Goal: Find specific page/section: Find specific page/section

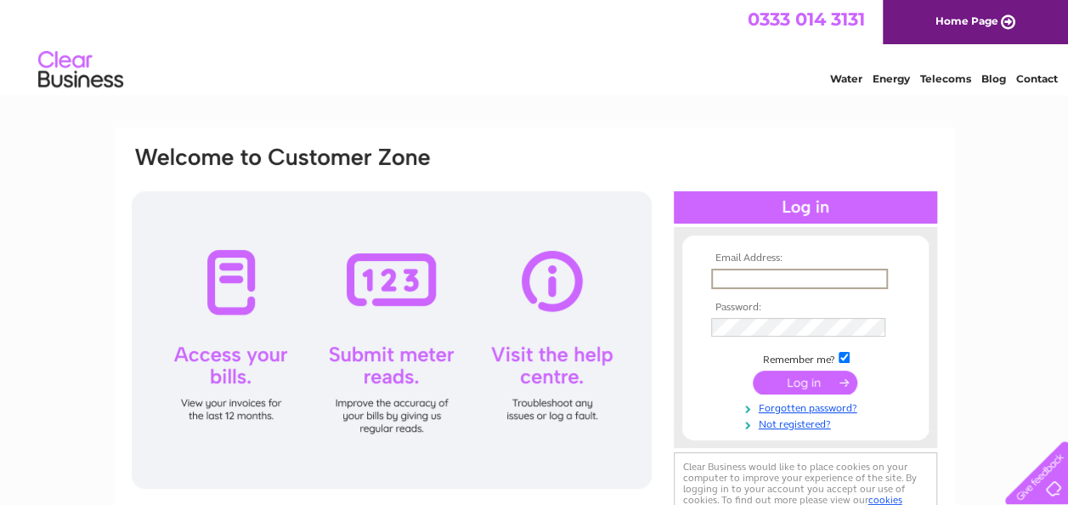
click at [772, 270] on input "text" at bounding box center [799, 279] width 177 height 20
type input "coffeecurerathmore@gmail.com"
click at [819, 381] on input "submit" at bounding box center [805, 381] width 105 height 24
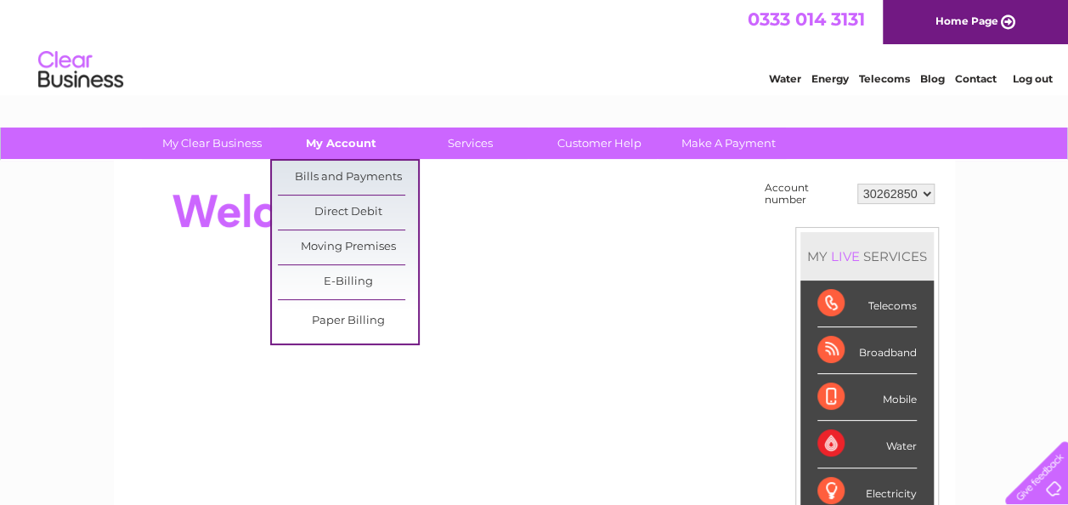
click at [357, 141] on link "My Account" at bounding box center [341, 142] width 140 height 31
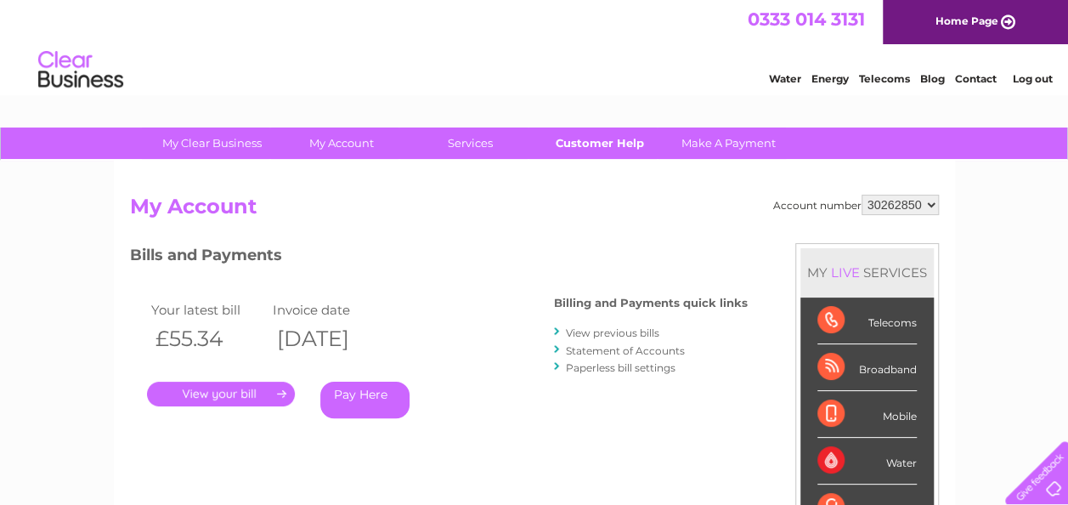
click at [633, 137] on link "Customer Help" at bounding box center [599, 142] width 140 height 31
